Goal: Transaction & Acquisition: Download file/media

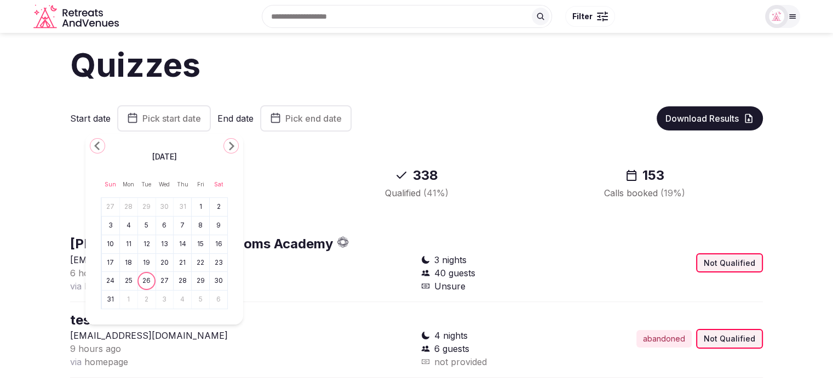
click at [125, 243] on button "11" at bounding box center [128, 244] width 15 height 16
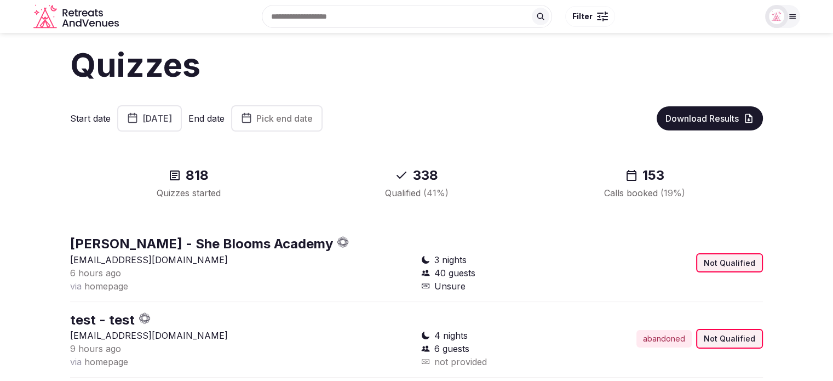
click at [182, 126] on button "[DATE]" at bounding box center [149, 118] width 65 height 26
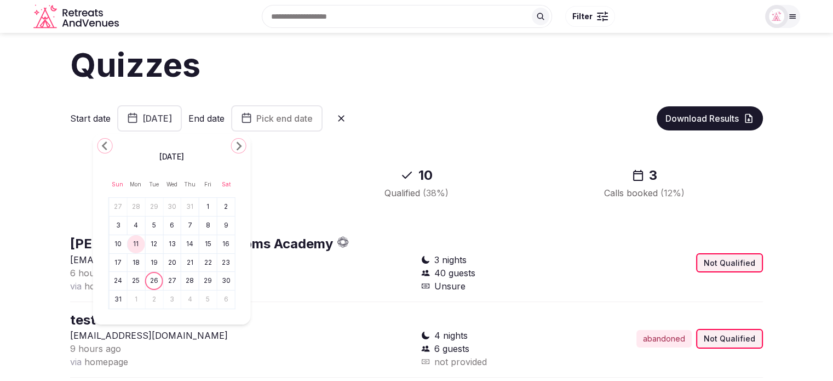
click at [131, 262] on button "18" at bounding box center [135, 263] width 15 height 16
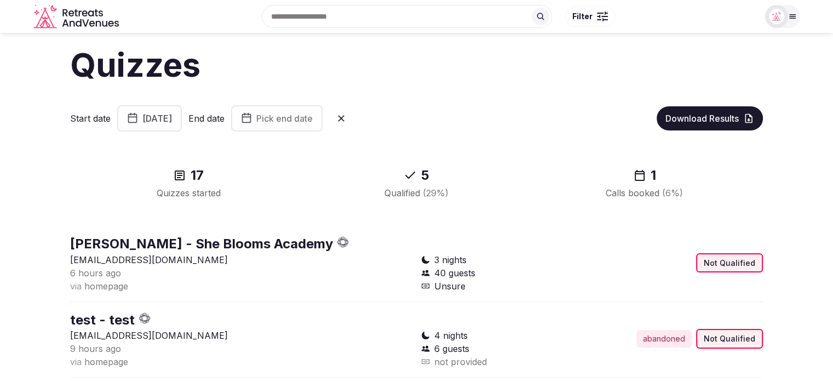
click at [313, 113] on span "Pick end date" at bounding box center [284, 118] width 56 height 11
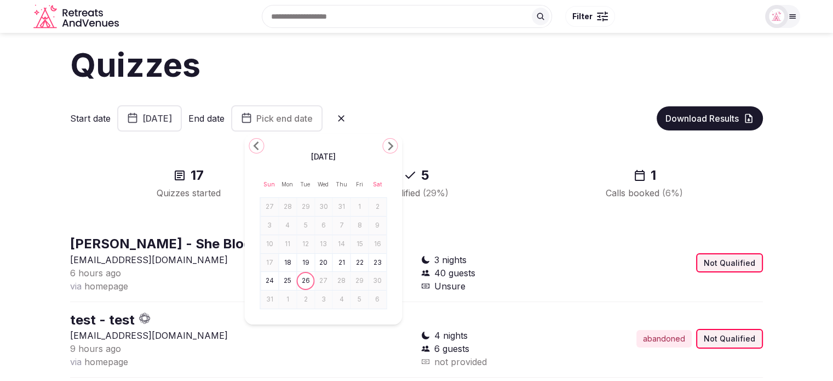
click at [266, 276] on button "24" at bounding box center [269, 281] width 15 height 16
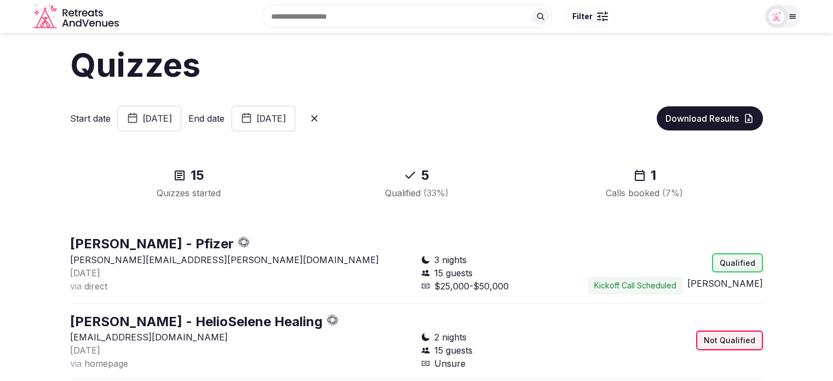
click at [694, 122] on span "Download Results" at bounding box center [702, 118] width 73 height 11
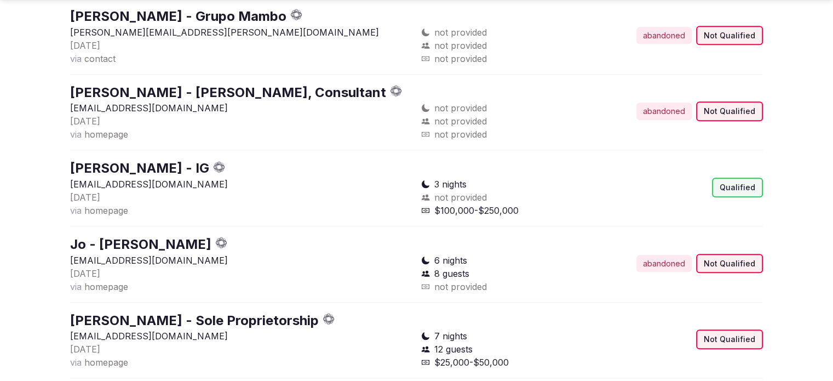
scroll to position [1005, 0]
